Goal: Complete application form: Complete application form

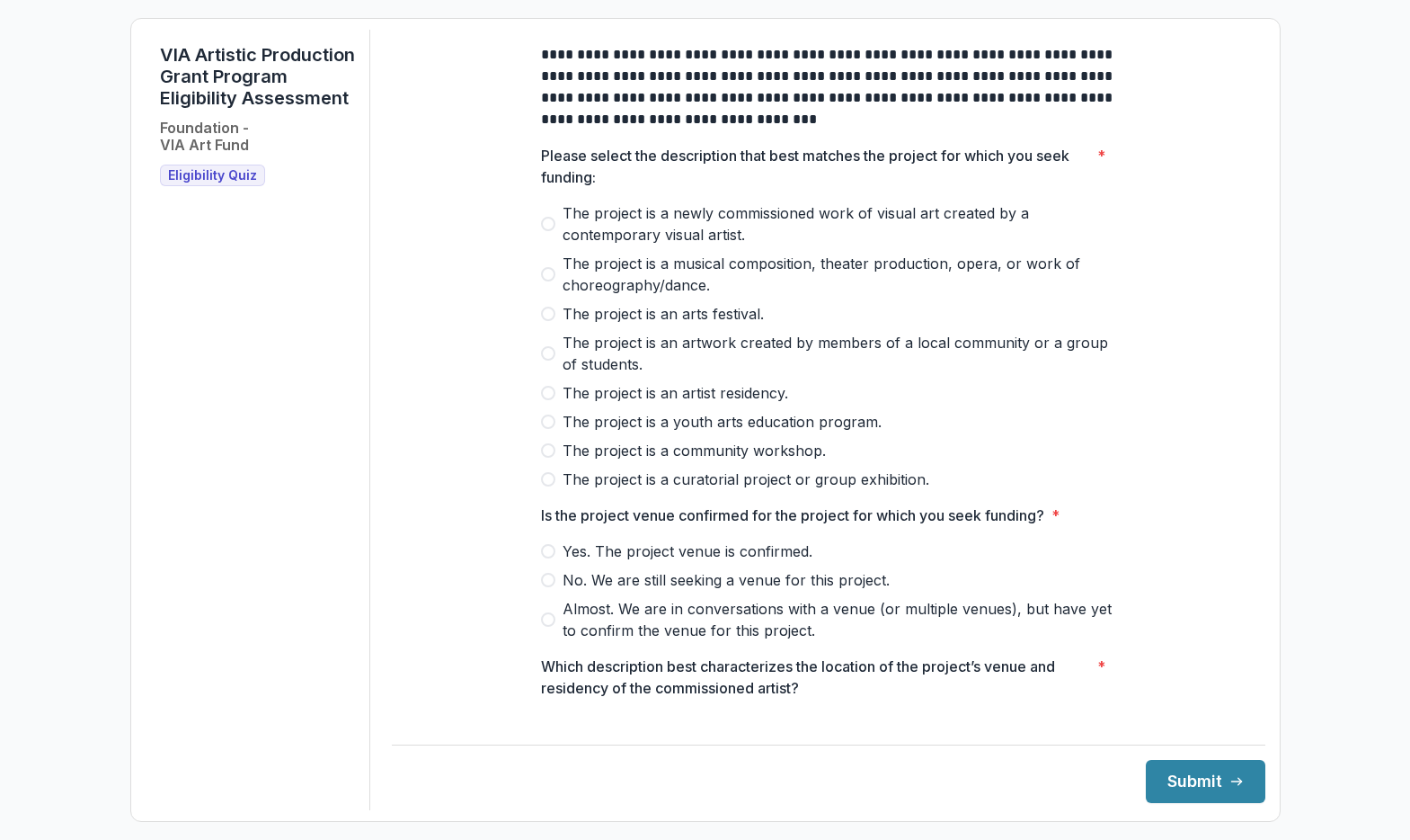
click at [549, 486] on span at bounding box center [548, 479] width 15 height 15
click at [555, 562] on label "Yes. The project venue is confirmed." at bounding box center [828, 551] width 576 height 22
click at [1177, 779] on button "Submit" at bounding box center [1206, 781] width 120 height 43
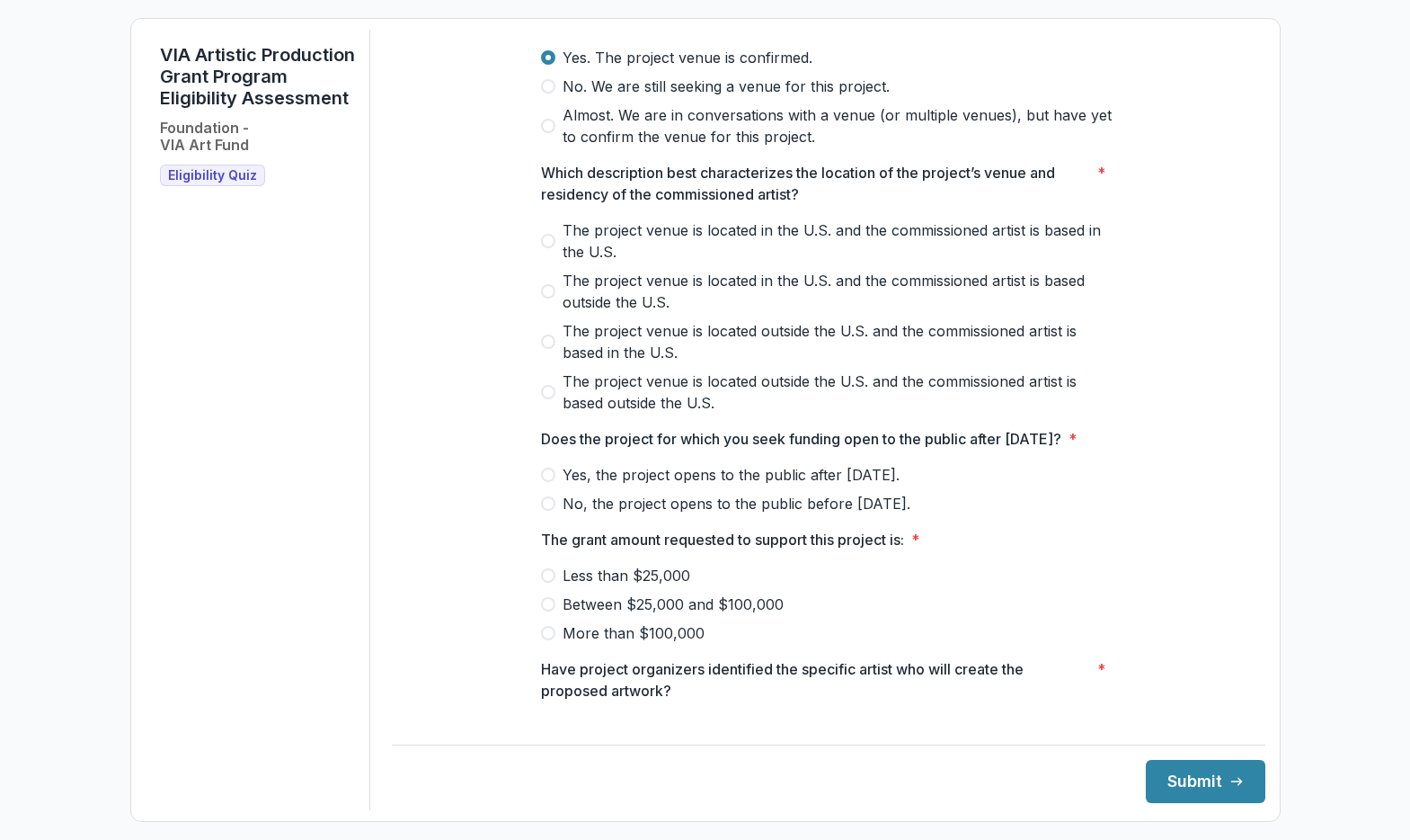
click at [468, 378] on div "**********" at bounding box center [828, 165] width 874 height 1258
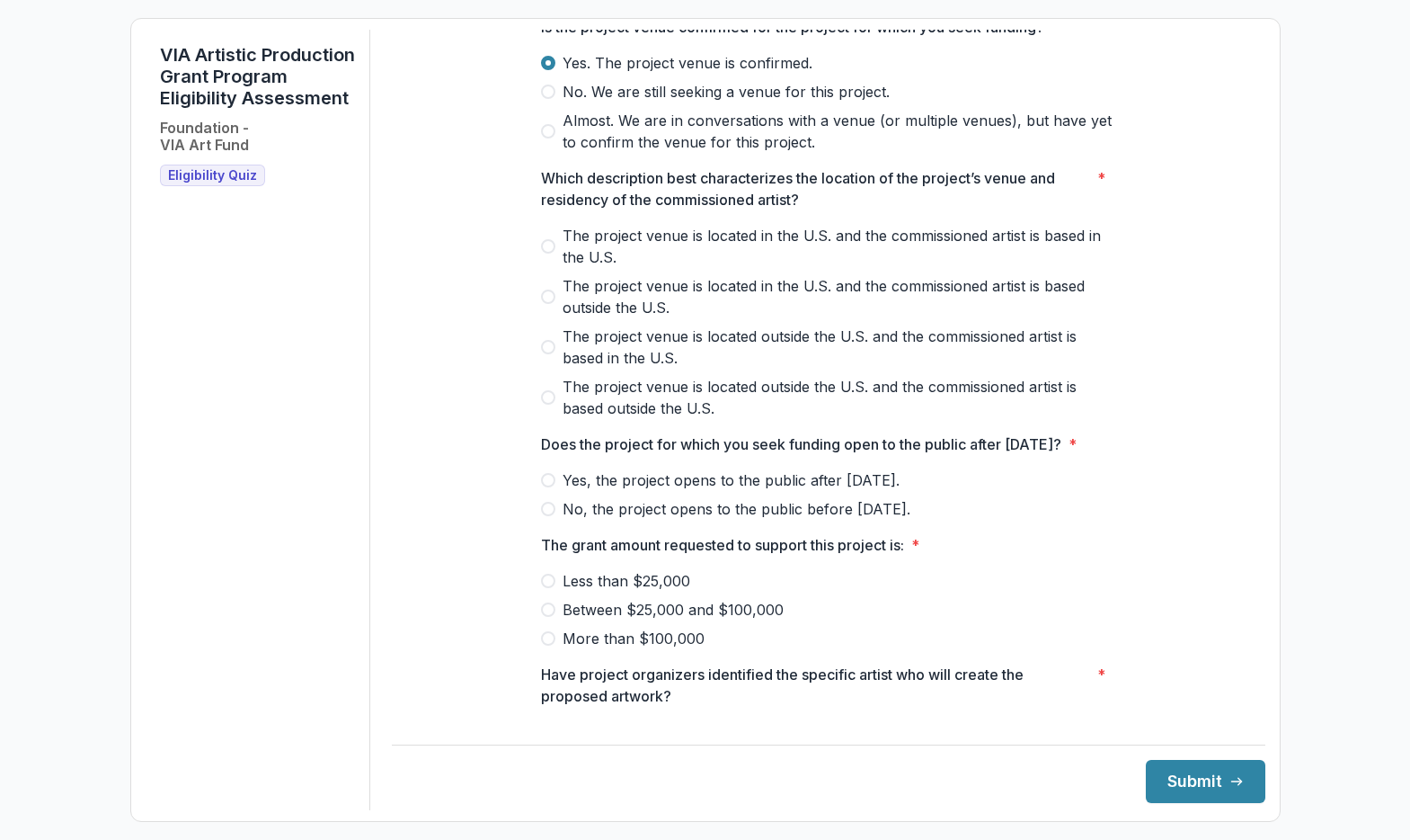
scroll to position [469, 0]
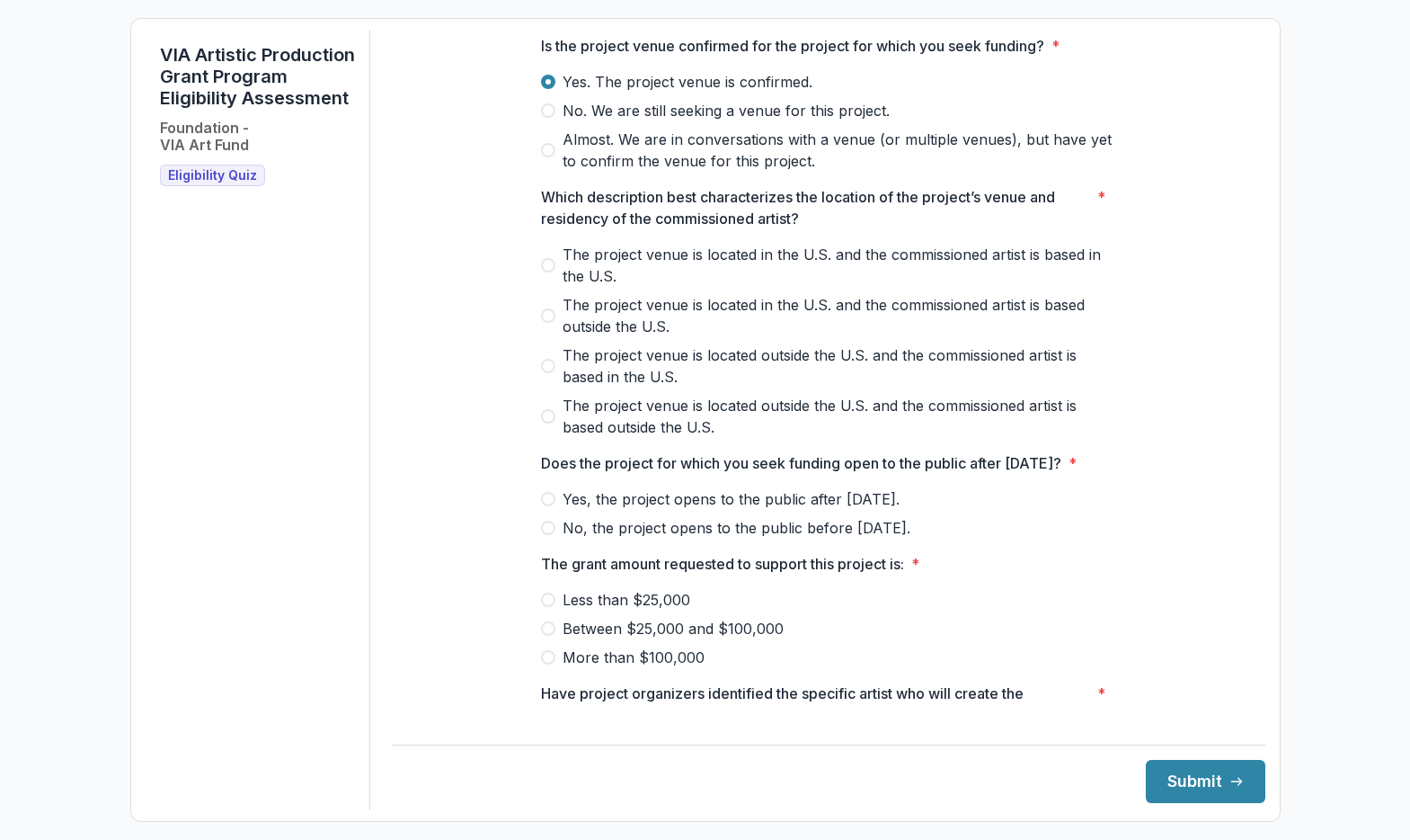
click at [550, 273] on span at bounding box center [548, 265] width 15 height 15
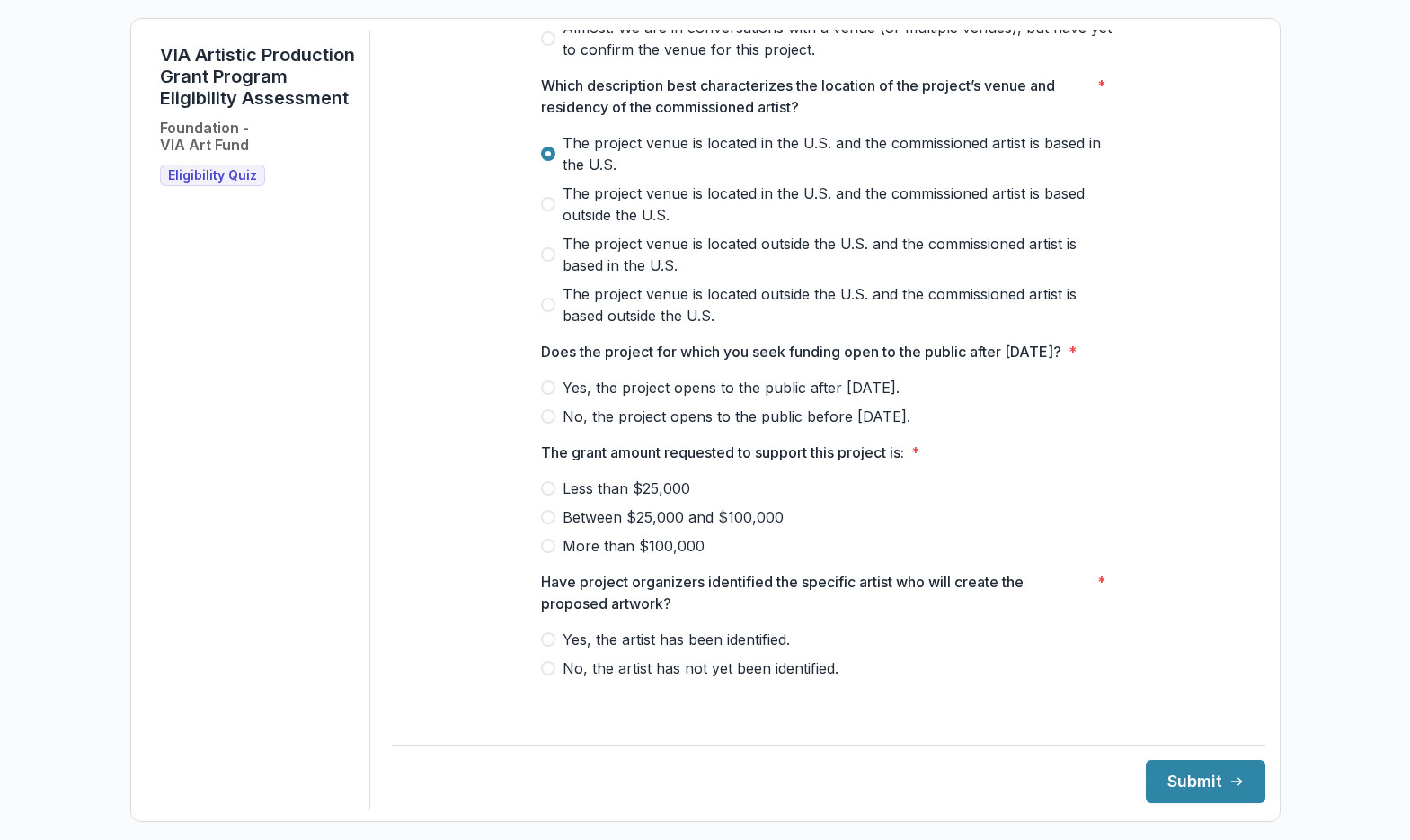
scroll to position [602, 0]
click at [622, 398] on span "Yes, the project opens to the public after [DATE]." at bounding box center [731, 388] width 337 height 22
click at [550, 495] on span at bounding box center [548, 489] width 15 height 15
click at [549, 495] on span at bounding box center [548, 489] width 15 height 15
click at [551, 528] on label "Between $25,000 and $100,000" at bounding box center [828, 517] width 576 height 22
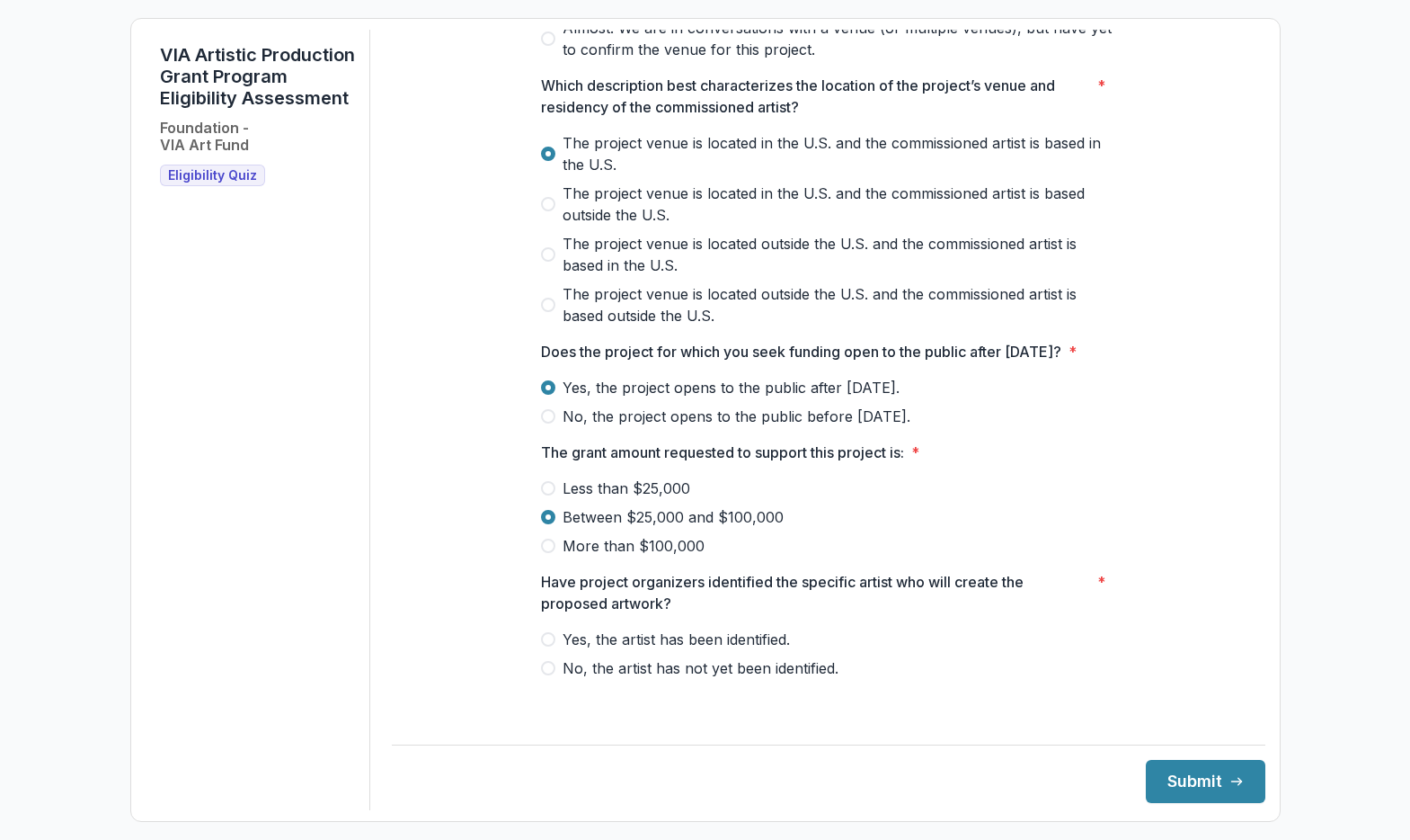
click at [567, 650] on span "Yes, the artist has been identified." at bounding box center [676, 640] width 228 height 22
click at [1199, 778] on button "Submit" at bounding box center [1206, 781] width 120 height 43
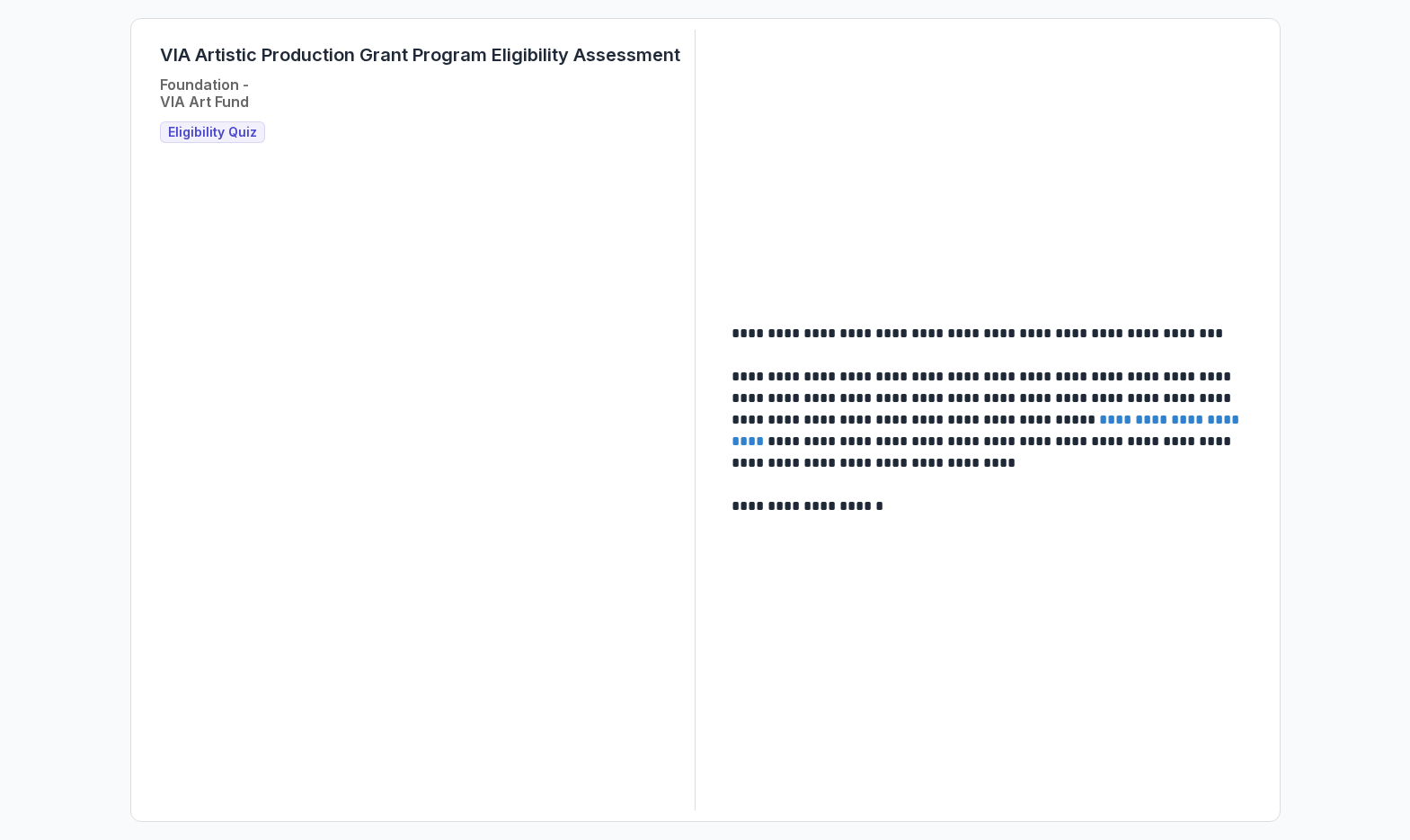
click at [1156, 424] on link "**********" at bounding box center [987, 430] width 511 height 35
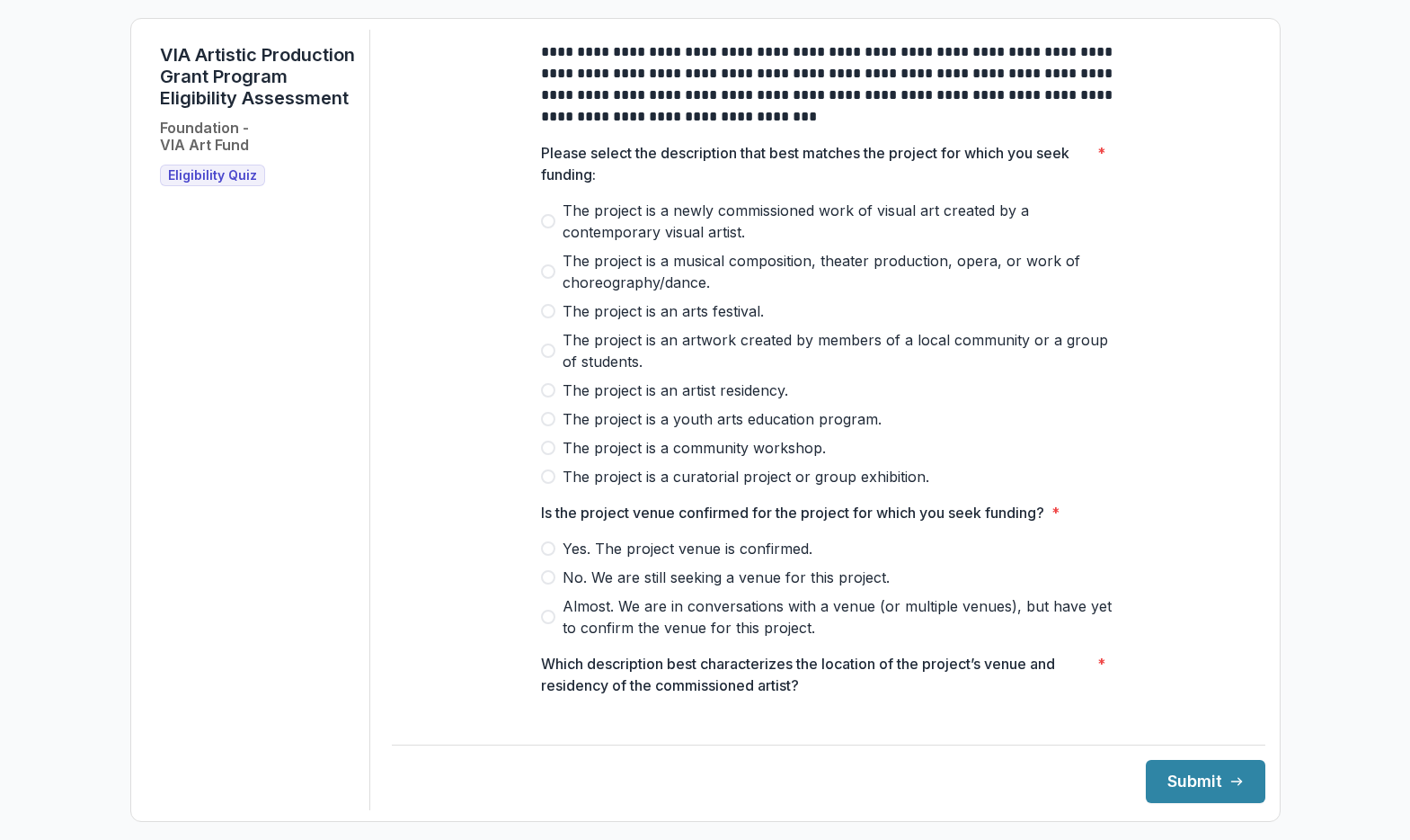
scroll to position [4, 0]
click at [565, 485] on span "The project is a curatorial project or group exhibition." at bounding box center [746, 476] width 367 height 22
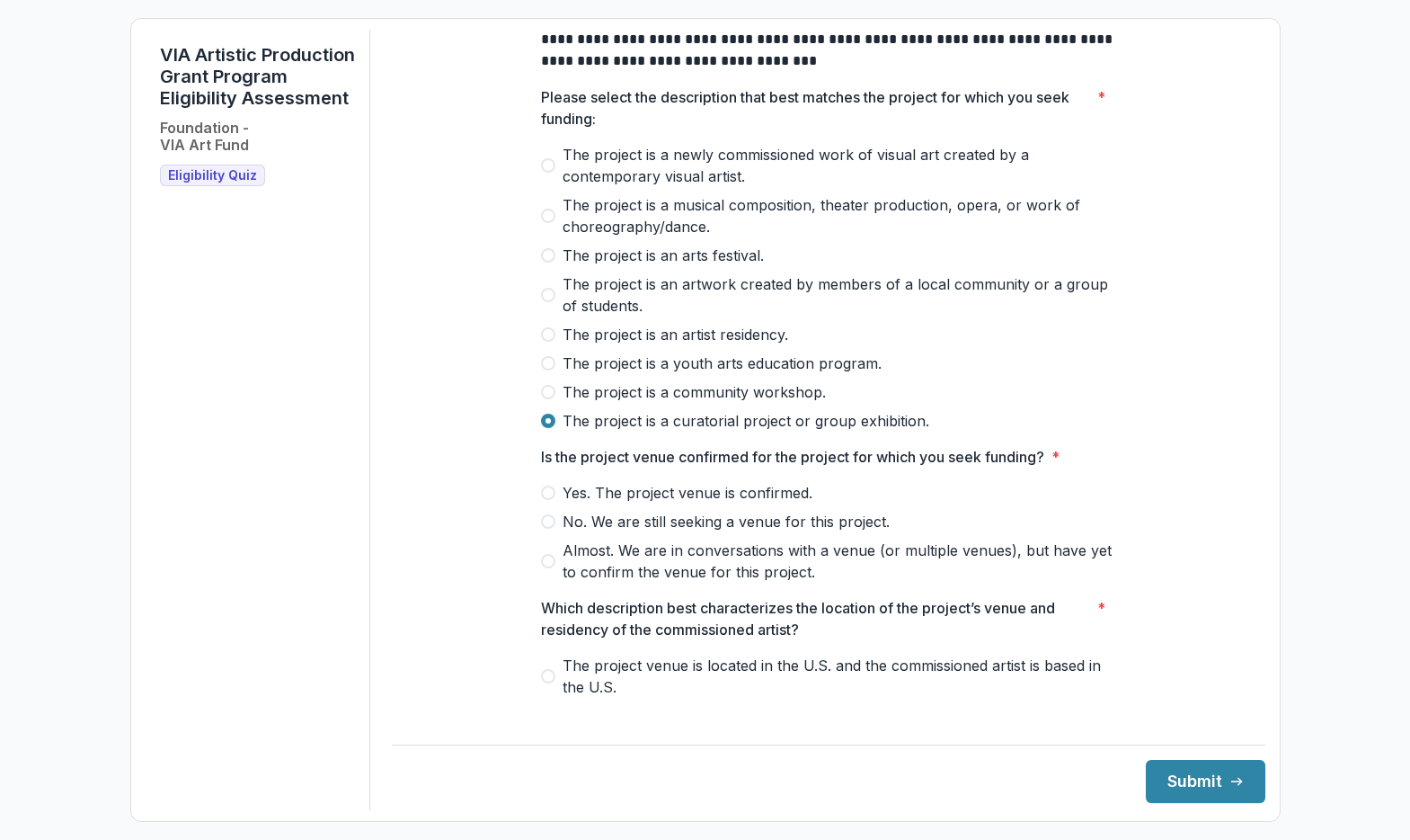
scroll to position [73, 0]
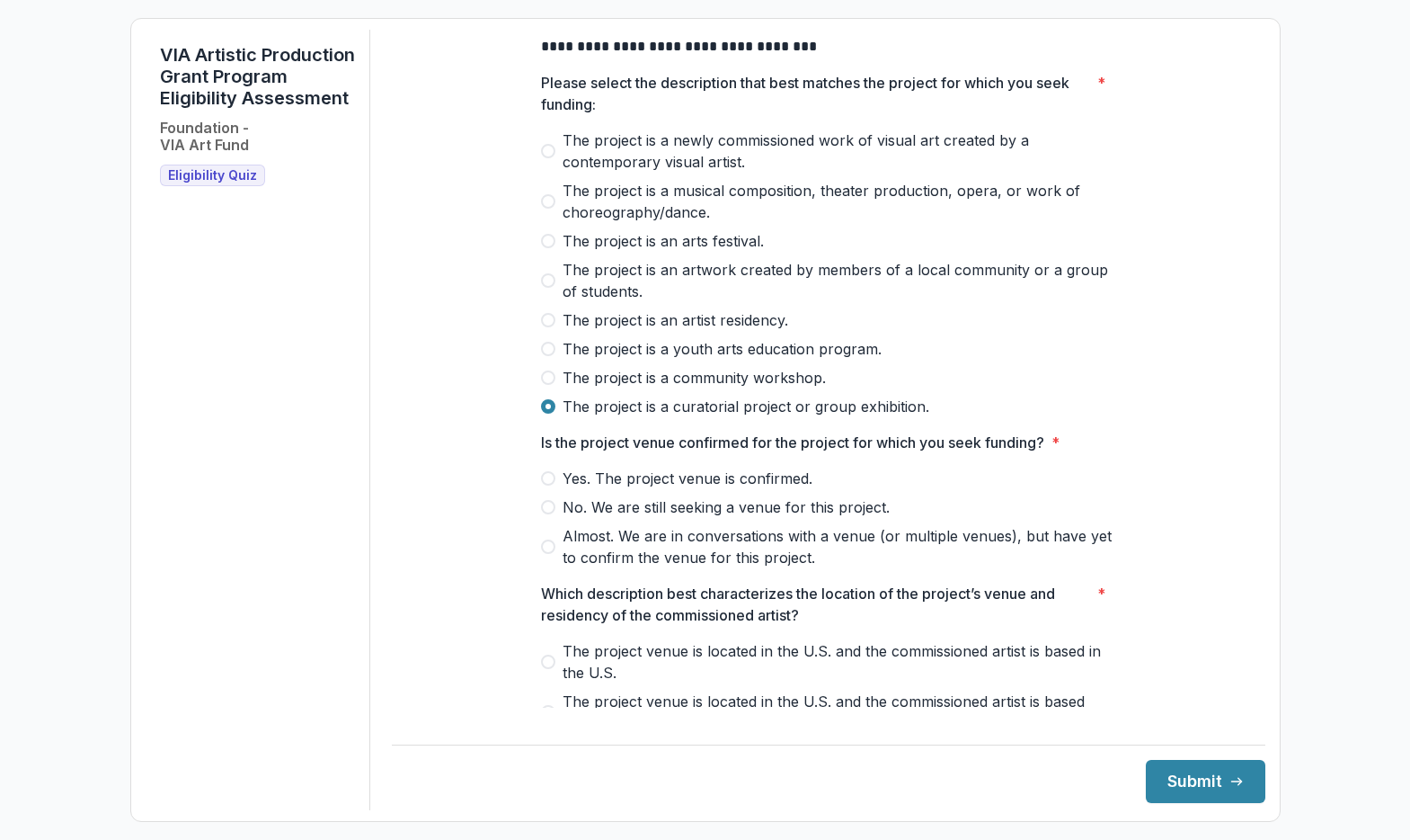
click at [582, 489] on span "Yes. The project venue is confirmed." at bounding box center [687, 479] width 250 height 22
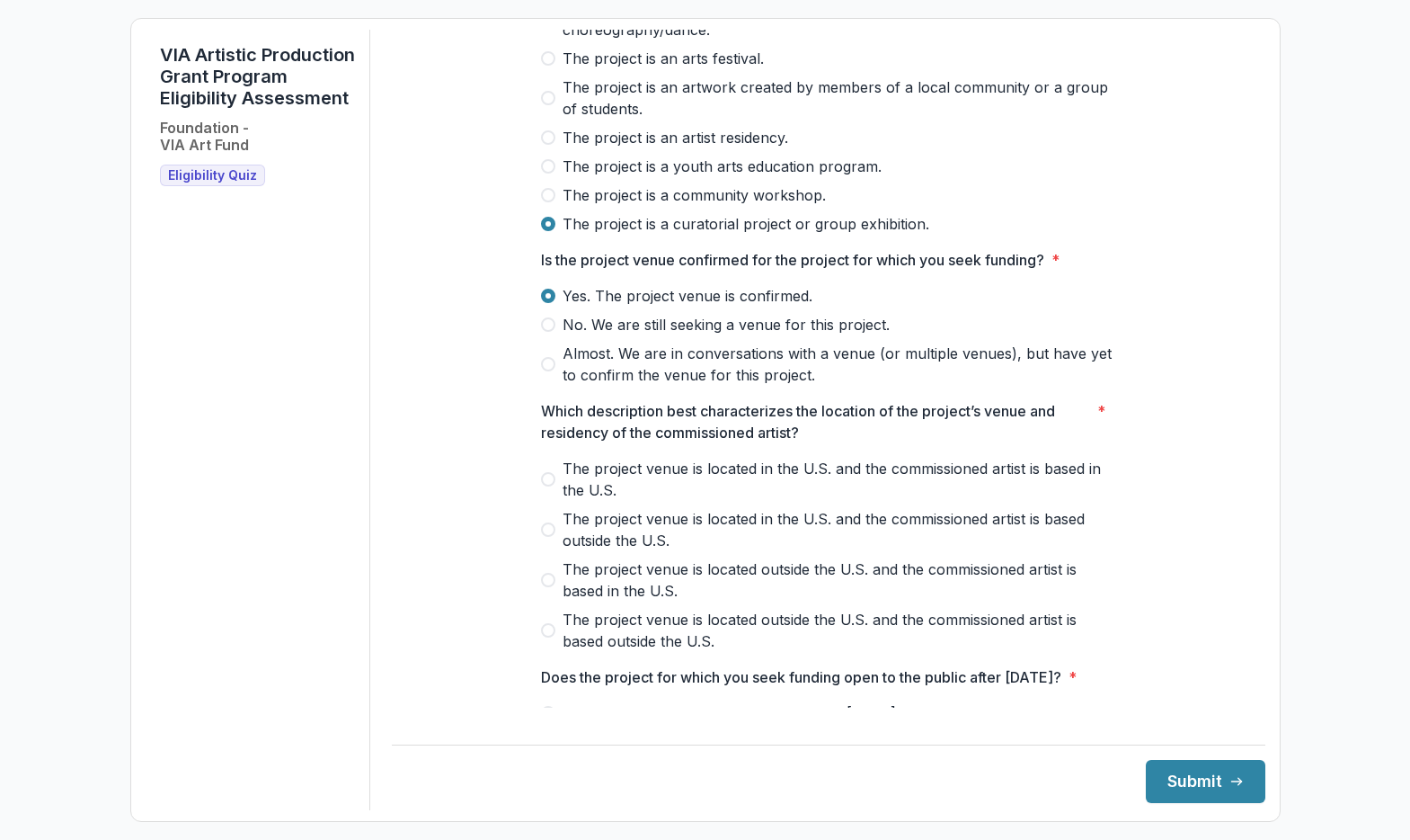
scroll to position [333, 0]
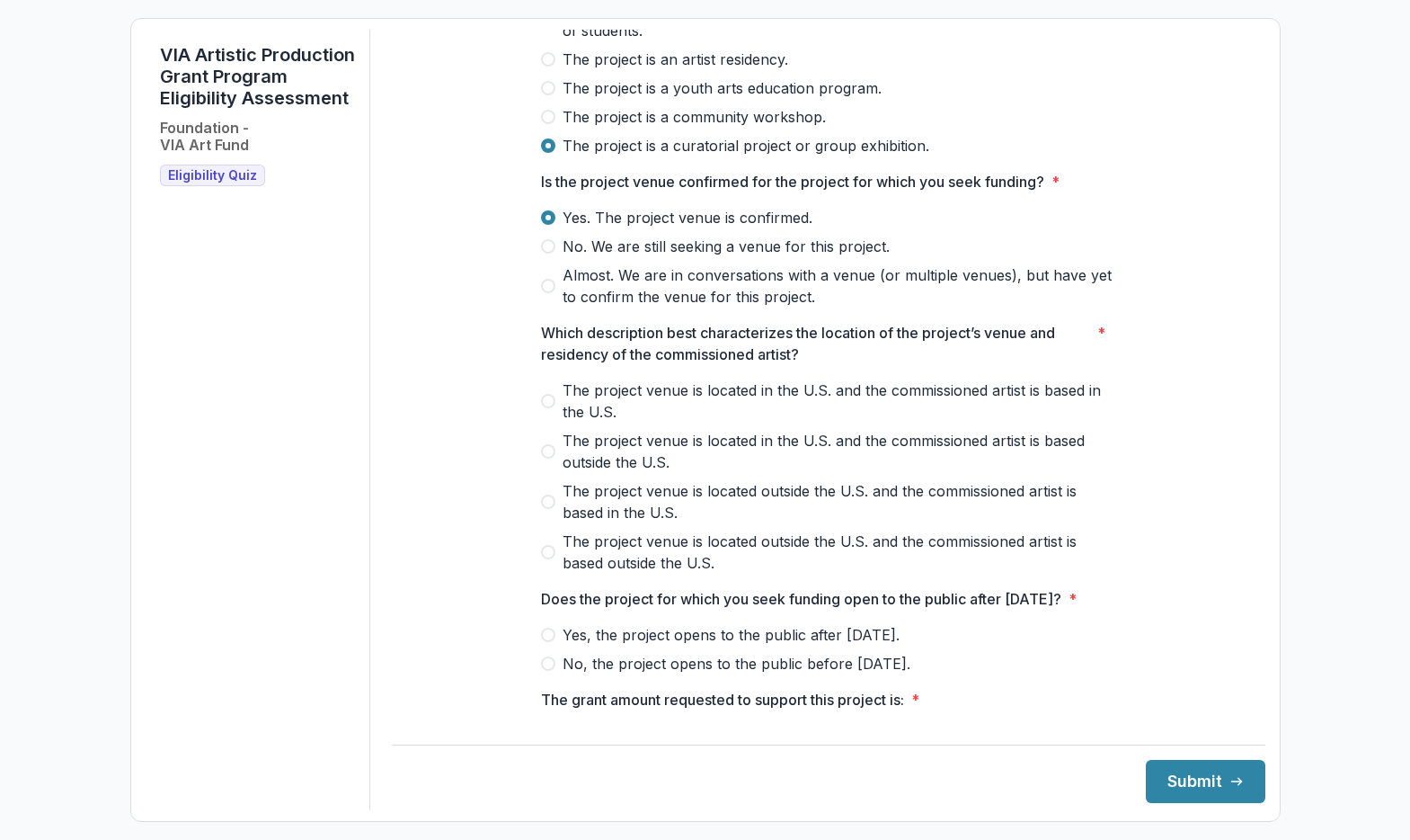
click at [631, 398] on span "The project venue is located in the U.S. and the commissioned artist is based i…" at bounding box center [839, 401] width 554 height 43
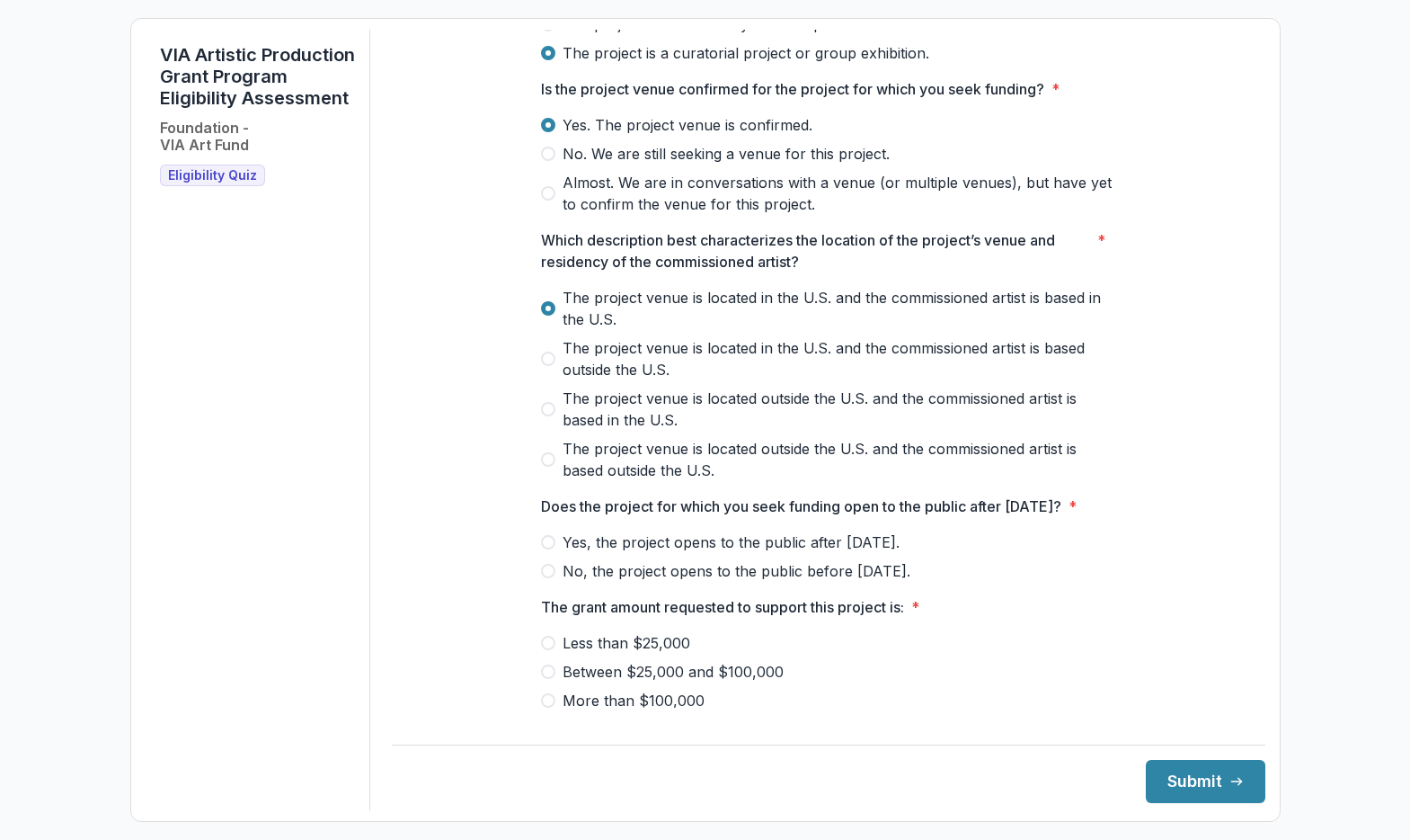
scroll to position [602, 0]
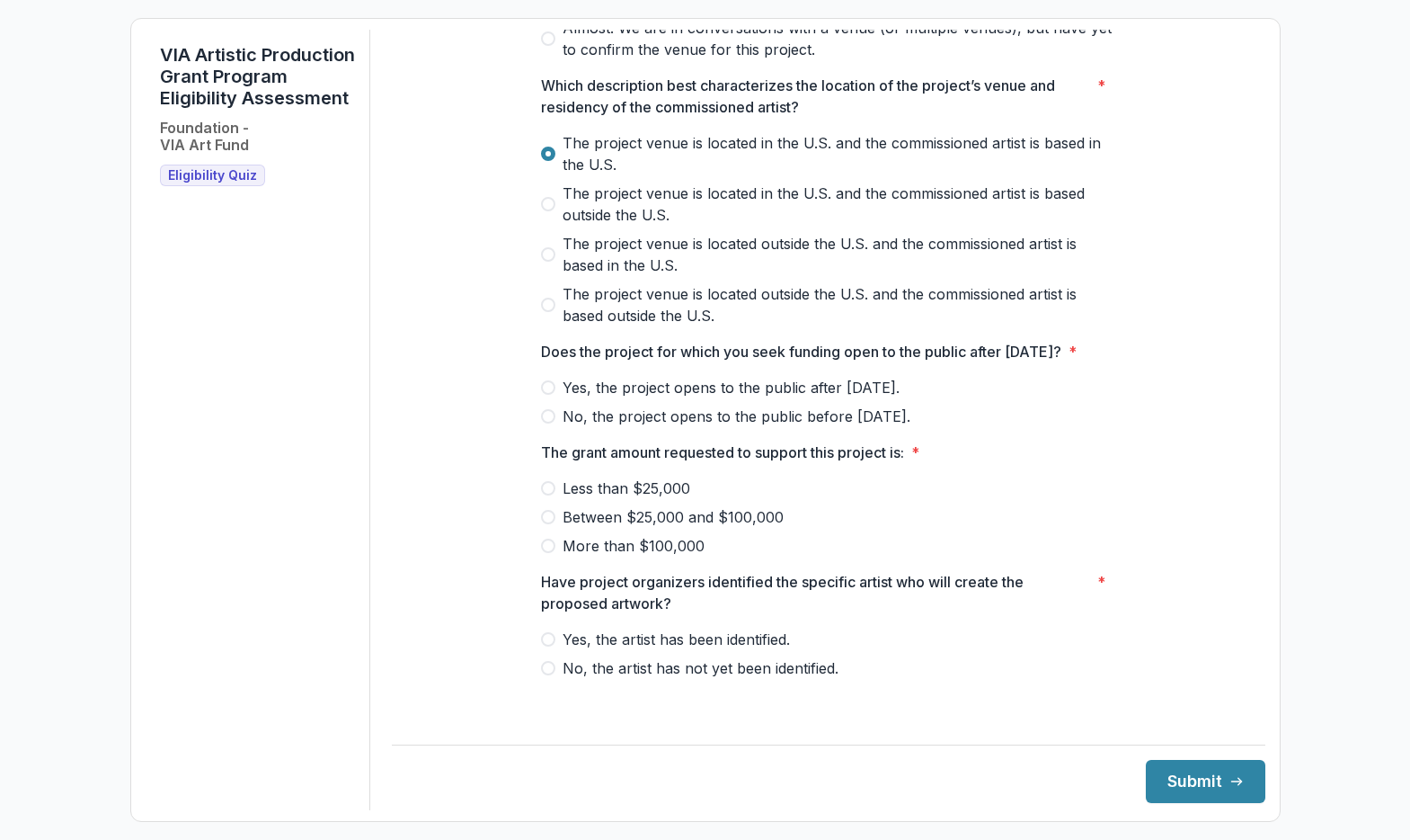
click at [630, 398] on span "Yes, the project opens to the public after [DATE]." at bounding box center [731, 388] width 337 height 22
click at [601, 427] on span "No, the project opens to the public before [DATE]." at bounding box center [737, 416] width 348 height 22
click at [600, 427] on span "No, the project opens to the public before [DATE]." at bounding box center [737, 416] width 348 height 22
click at [656, 499] on span "Less than $25,000" at bounding box center [626, 489] width 127 height 22
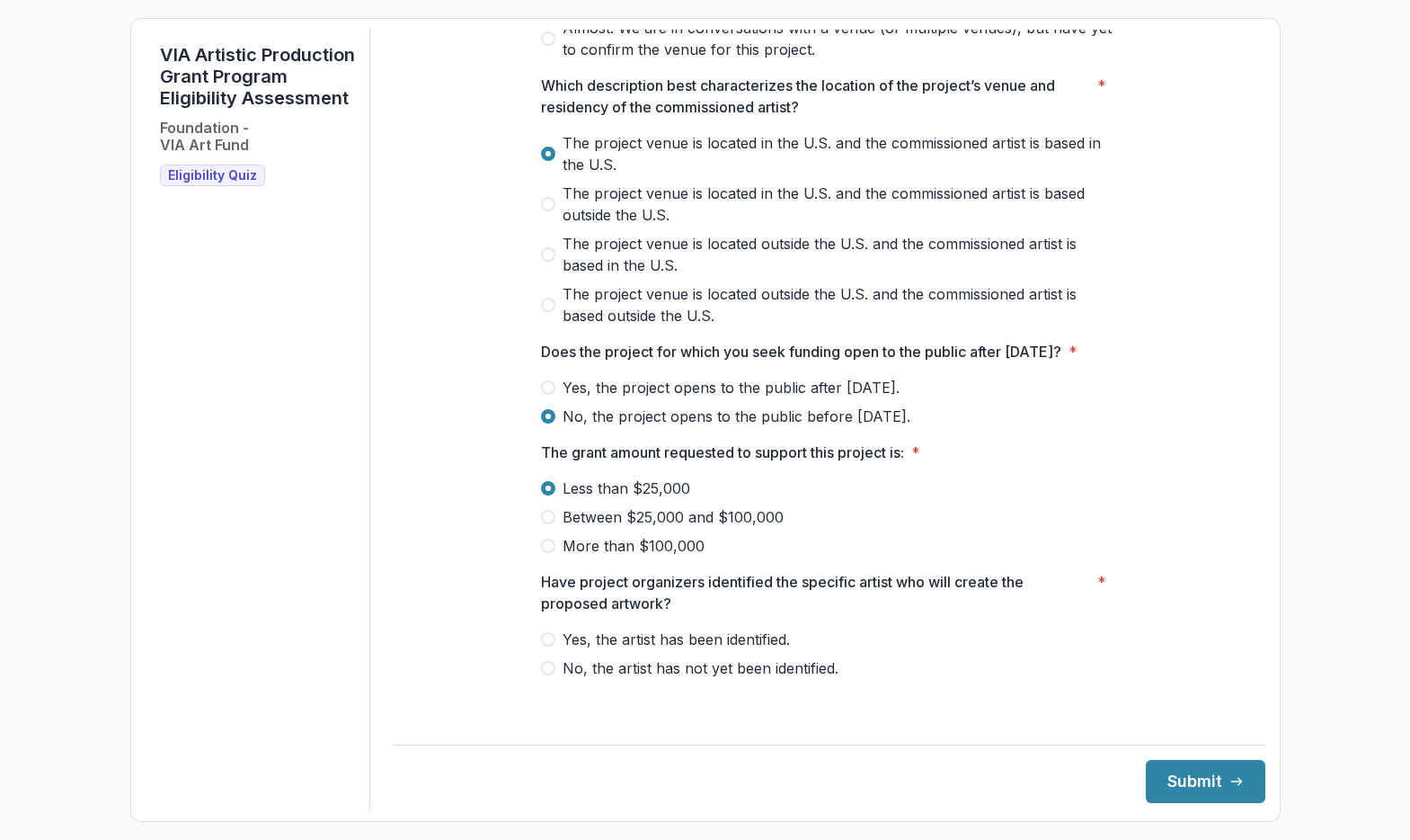
click at [638, 650] on span "Yes, the artist has been identified." at bounding box center [676, 640] width 228 height 22
click at [1203, 792] on button "Submit" at bounding box center [1206, 781] width 120 height 43
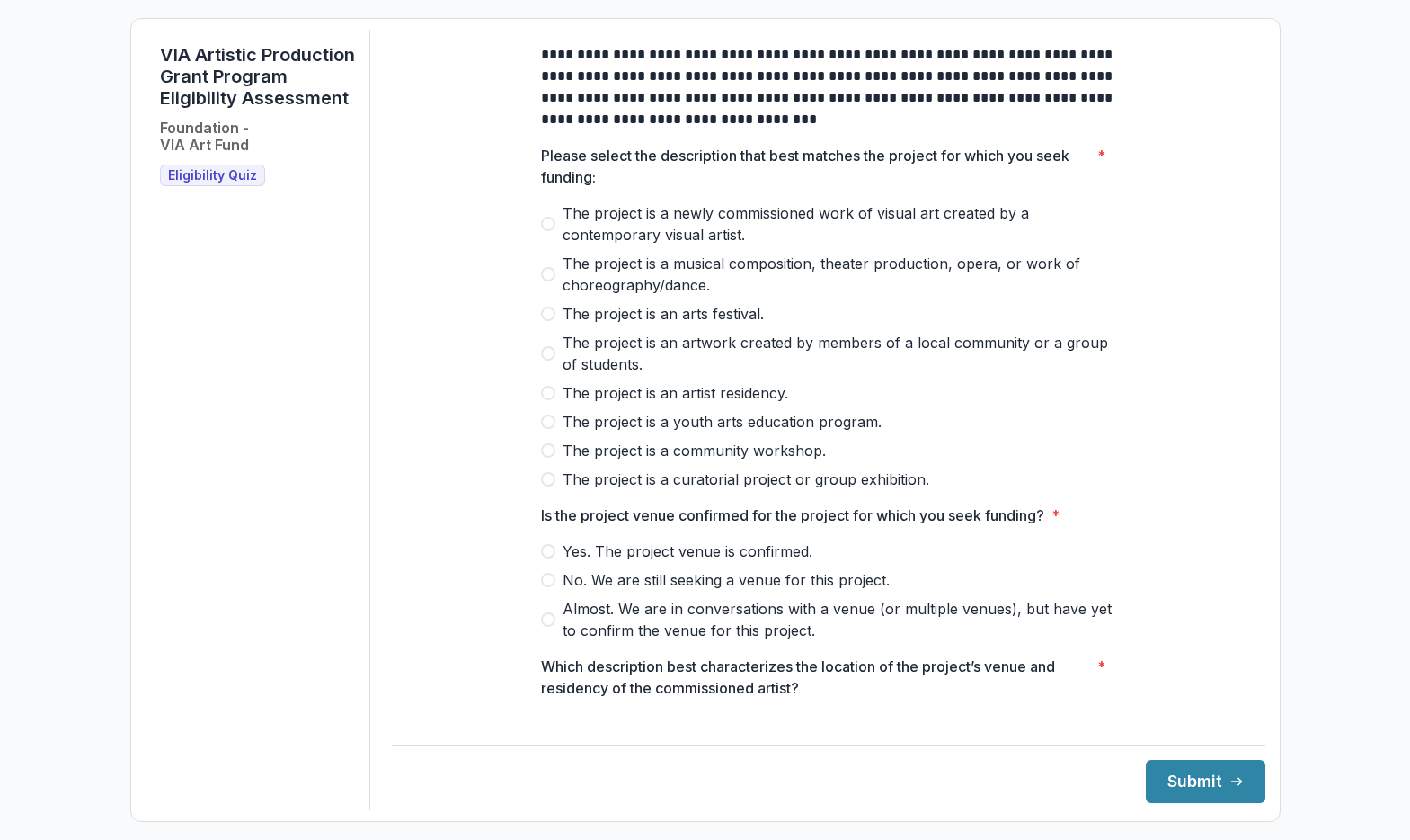
click at [670, 237] on span "The project is a newly commissioned work of visual art created by a contemporar…" at bounding box center [839, 223] width 554 height 43
click at [711, 490] on span "The project is a curatorial project or group exhibition." at bounding box center [746, 479] width 367 height 22
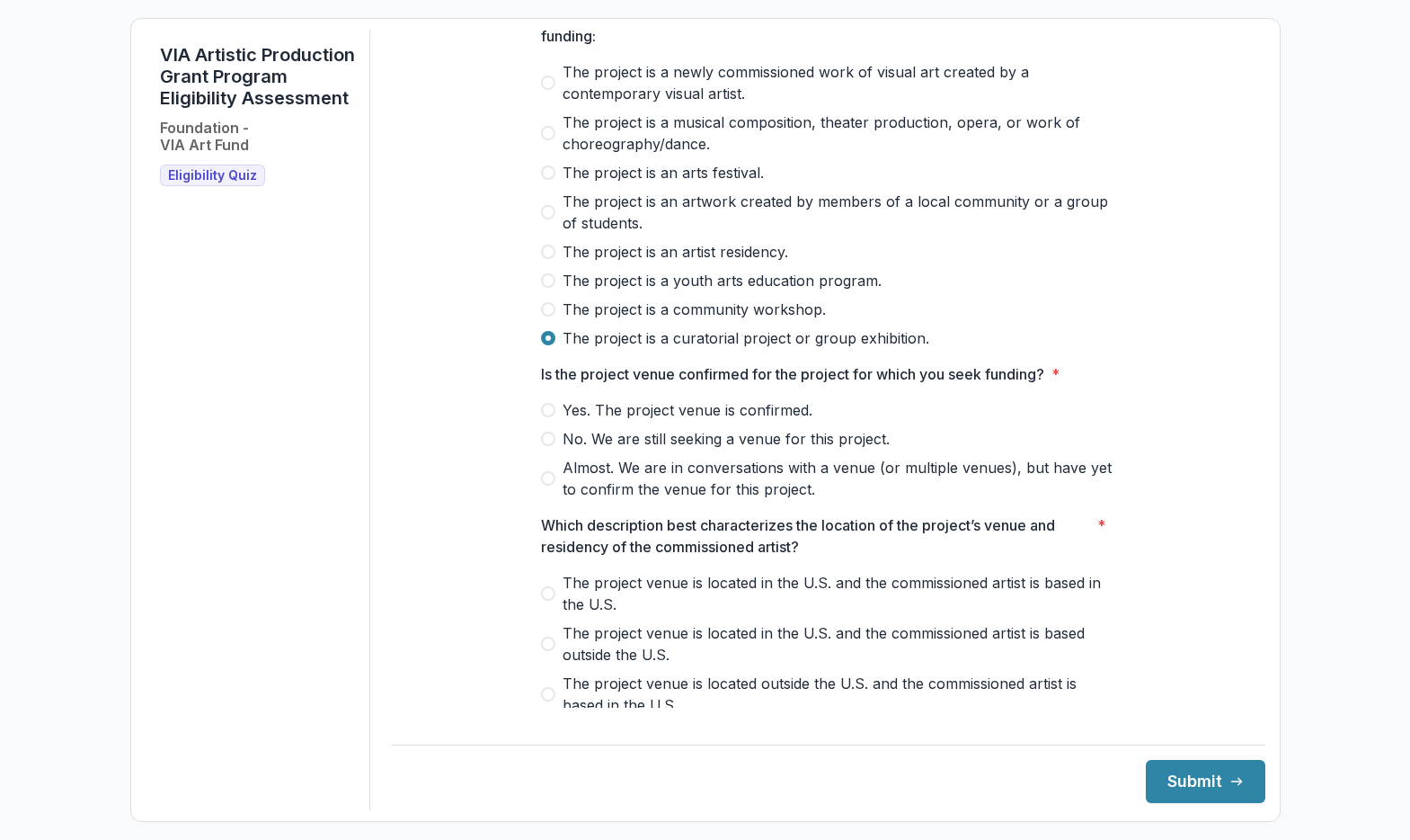
scroll to position [143, 0]
click at [685, 486] on span "Almost. We are in conversations with a venue (or multiple venues), but have yet…" at bounding box center [839, 476] width 554 height 43
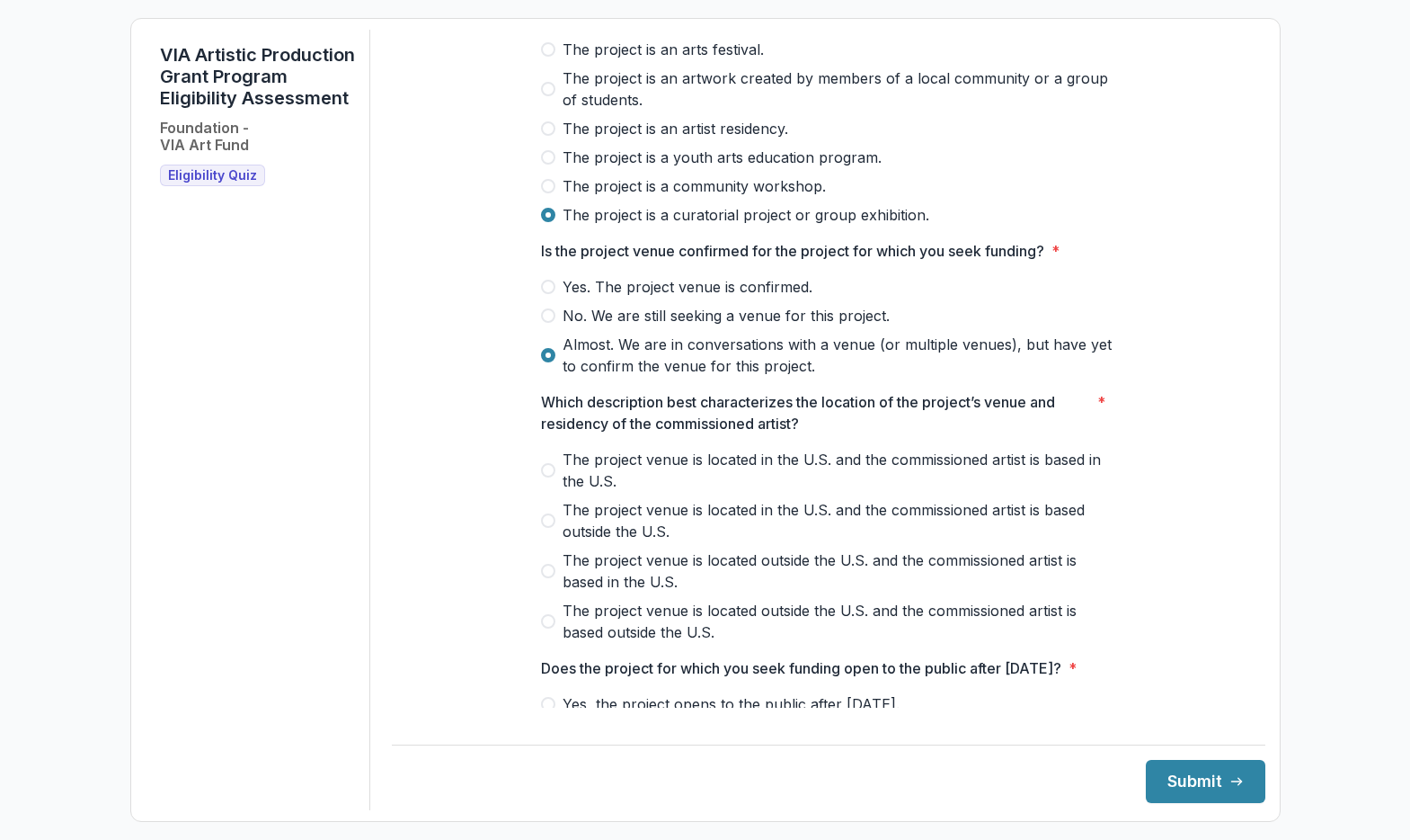
scroll to position [273, 0]
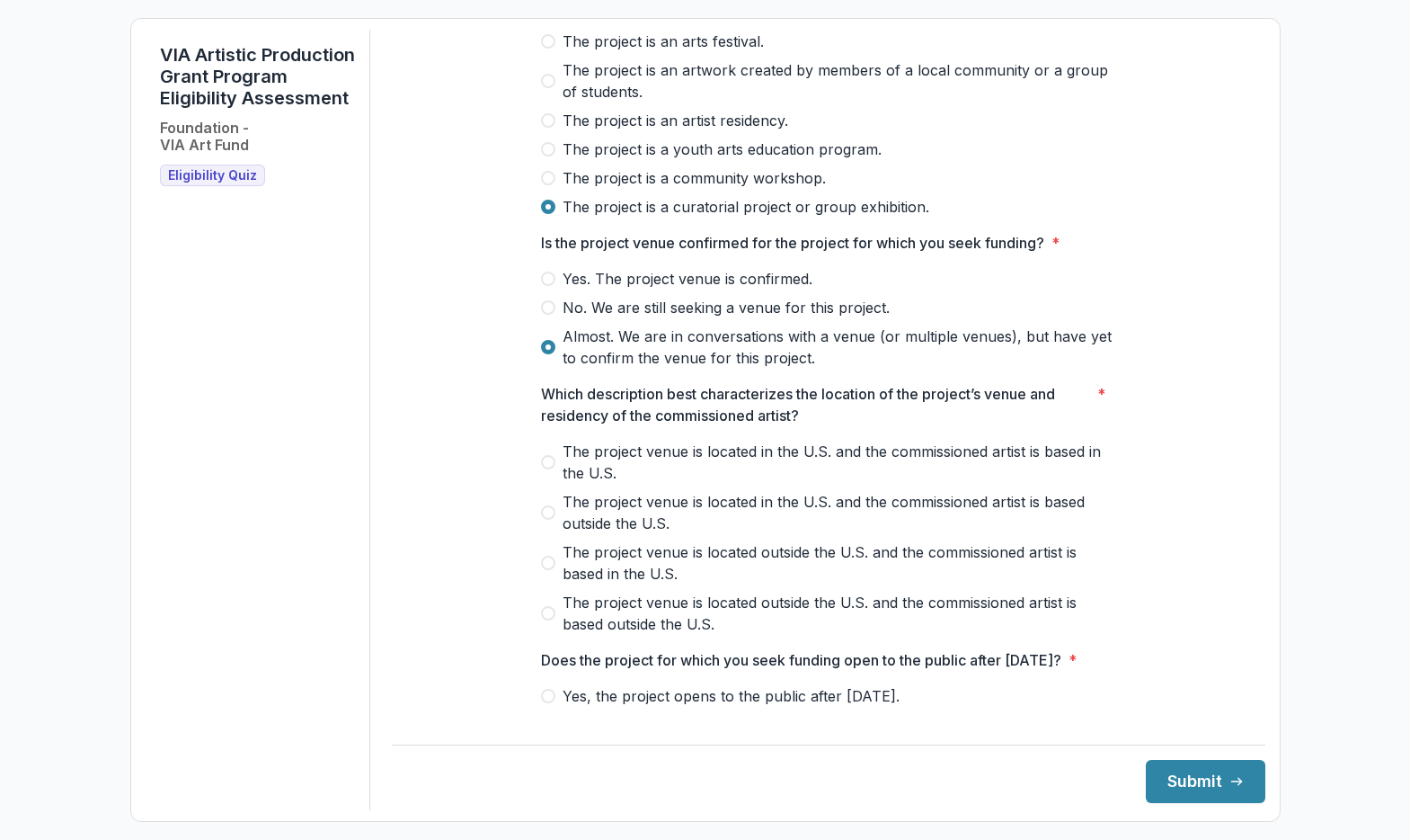
click at [681, 479] on span "The project venue is located in the U.S. and the commissioned artist is based i…" at bounding box center [839, 461] width 554 height 43
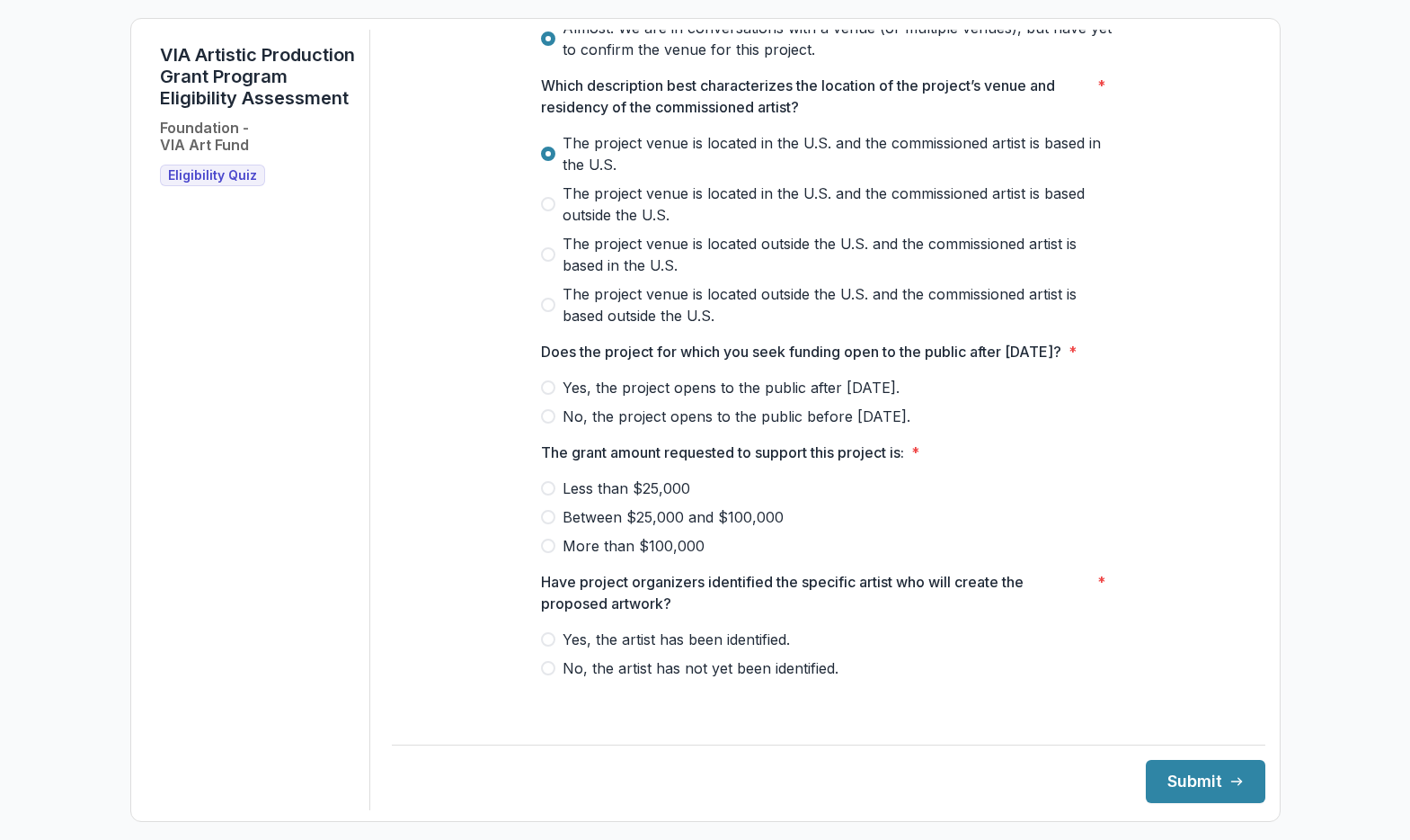
scroll to position [598, 0]
click at [647, 398] on span "Yes, the project opens to the public after [DATE]." at bounding box center [731, 388] width 337 height 22
click at [586, 518] on div "Less than $25,000 Between $25,000 and $100,000 More than $100,000" at bounding box center [828, 517] width 576 height 79
click at [586, 526] on span "Between $25,000 and $100,000" at bounding box center [673, 517] width 221 height 22
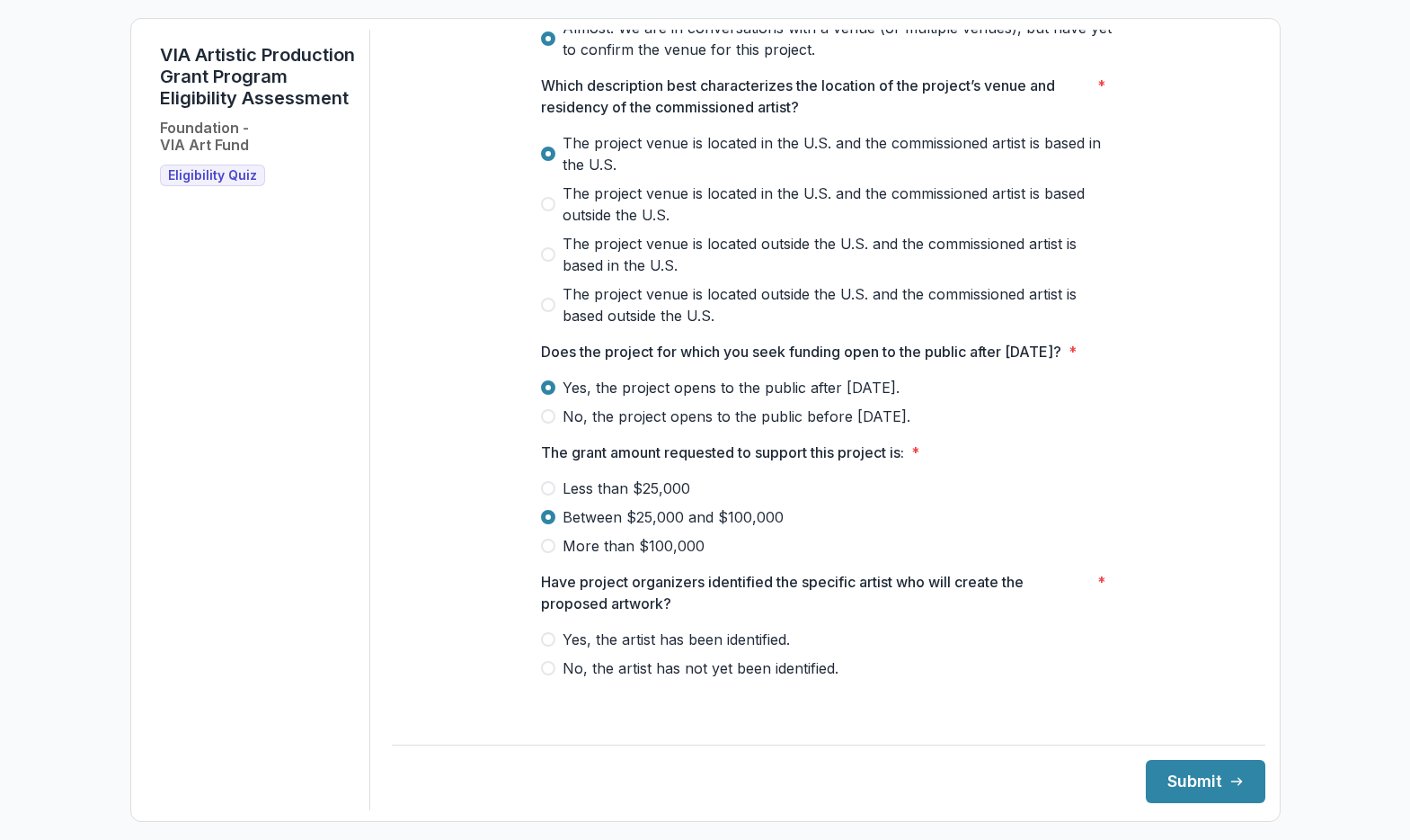
click at [593, 650] on span "Yes, the artist has been identified." at bounding box center [676, 640] width 228 height 22
click at [1173, 779] on button "Submit" at bounding box center [1206, 781] width 120 height 43
